Goal: Task Accomplishment & Management: Manage account settings

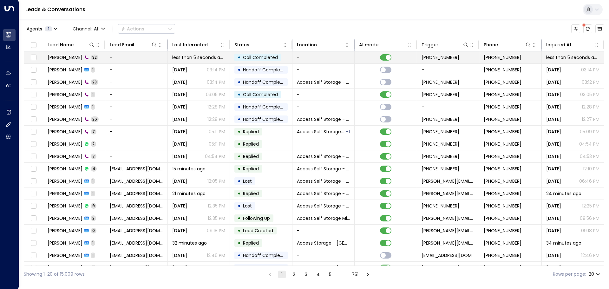
click at [100, 54] on td "[PERSON_NAME] 32" at bounding box center [74, 57] width 62 height 12
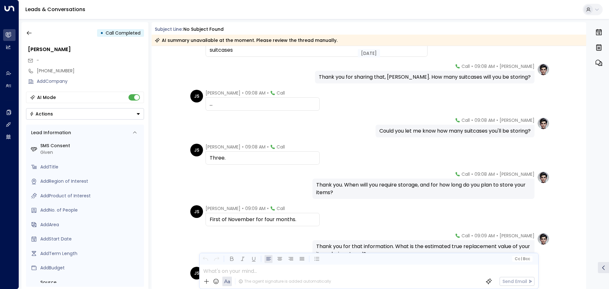
scroll to position [286, 0]
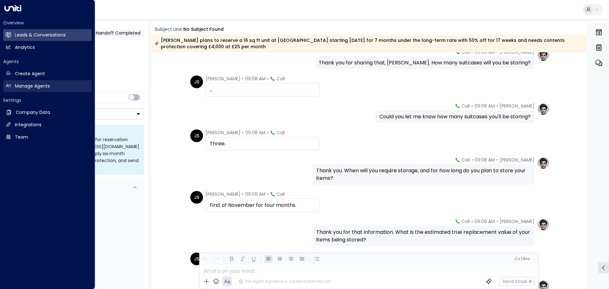
click at [27, 84] on h2 "Manage Agents" at bounding box center [32, 86] width 35 height 7
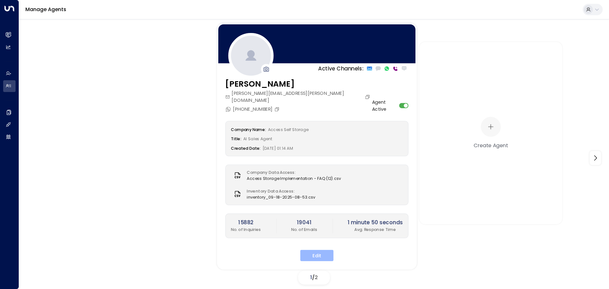
click at [318, 250] on button "Edit" at bounding box center [317, 255] width 33 height 11
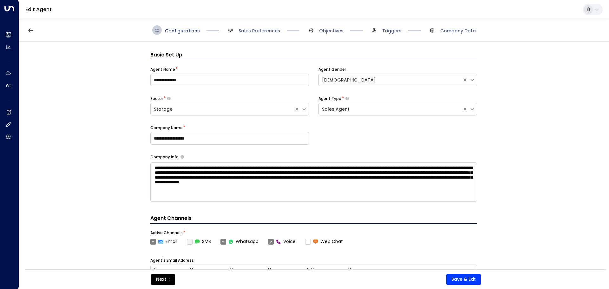
scroll to position [10, 0]
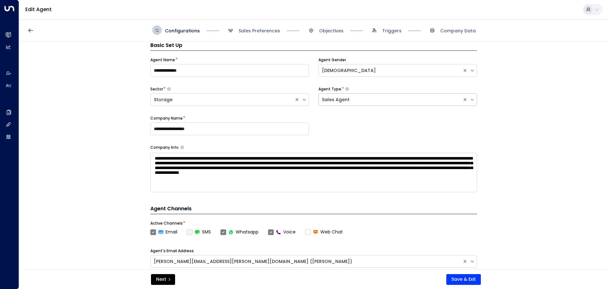
click at [470, 100] on icon at bounding box center [473, 100] width 6 height 6
click at [485, 97] on div "**********" at bounding box center [314, 158] width 590 height 232
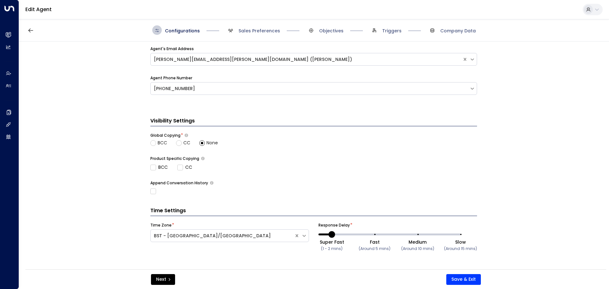
scroll to position [212, 0]
click at [171, 281] on button "Next" at bounding box center [163, 279] width 24 height 11
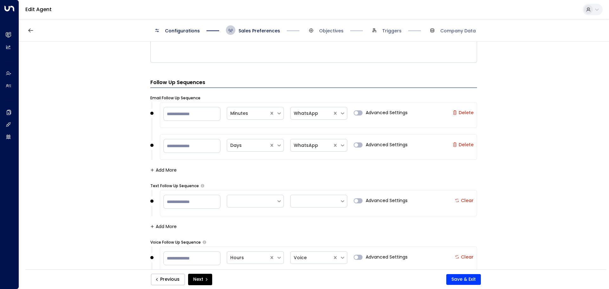
scroll to position [720, 0]
